Goal: Transaction & Acquisition: Purchase product/service

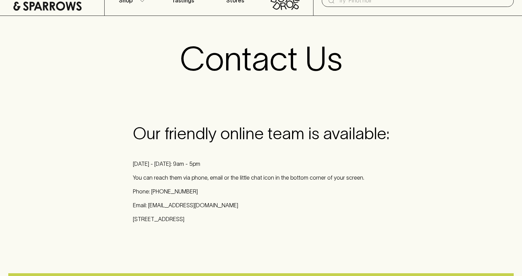
scroll to position [47, 0]
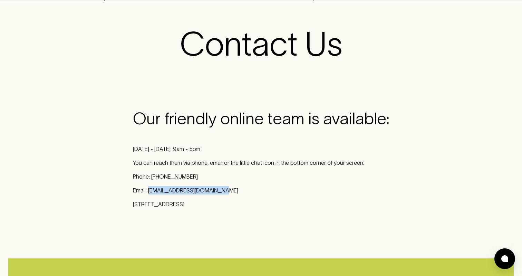
drag, startPoint x: 219, startPoint y: 191, endPoint x: 149, endPoint y: 191, distance: 70.4
click at [149, 191] on p "Email: [EMAIL_ADDRESS][DOMAIN_NAME]" at bounding box center [261, 190] width 256 height 8
copy p "[EMAIL_ADDRESS][DOMAIN_NAME]"
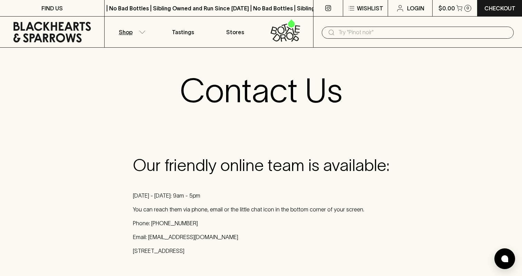
click at [138, 34] on button "Shop" at bounding box center [131, 32] width 52 height 31
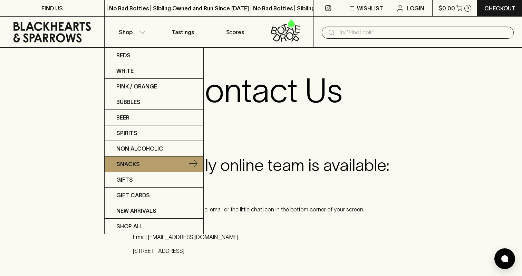
click at [133, 165] on p "Snacks" at bounding box center [127, 164] width 23 height 8
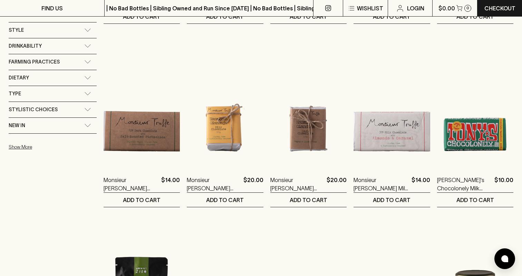
scroll to position [460, 0]
